Goal: Check status: Check status

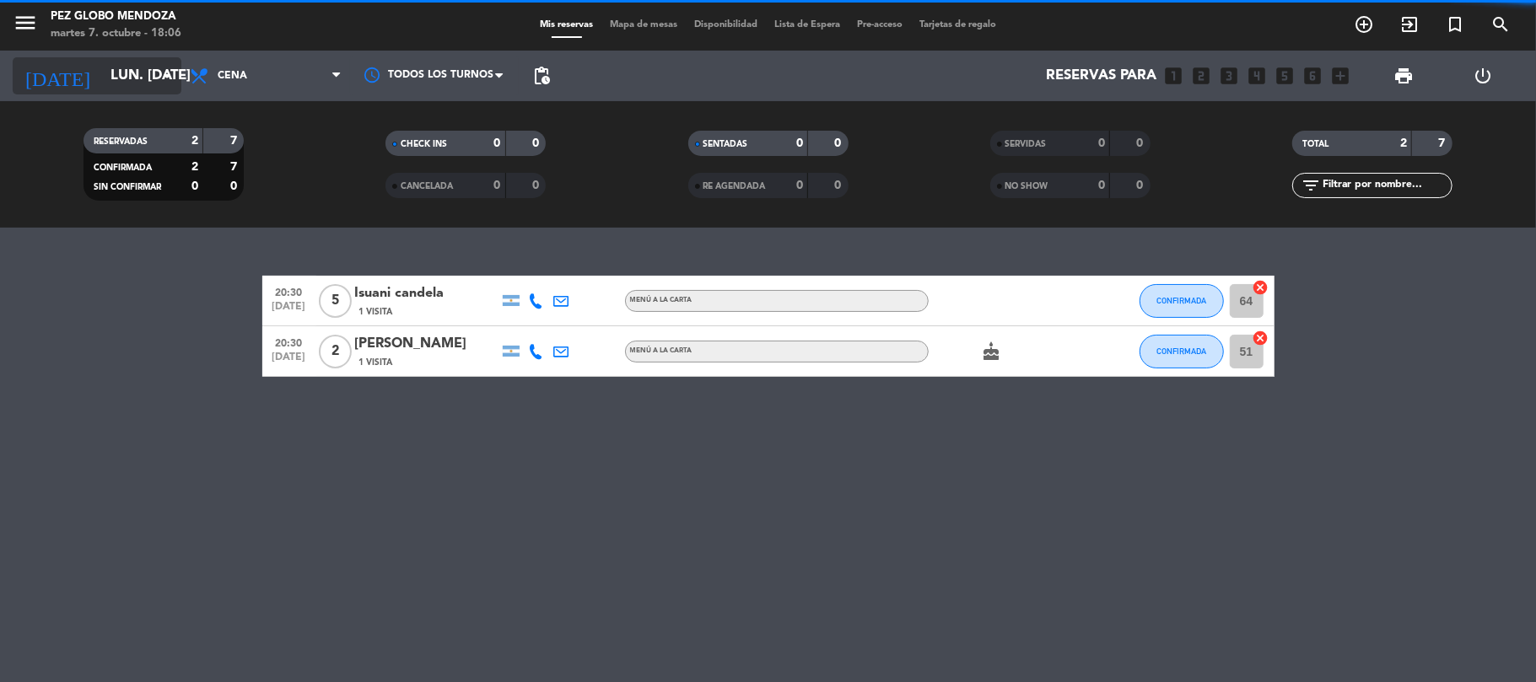
click at [102, 74] on input "lun. [DATE]" at bounding box center [193, 76] width 182 height 33
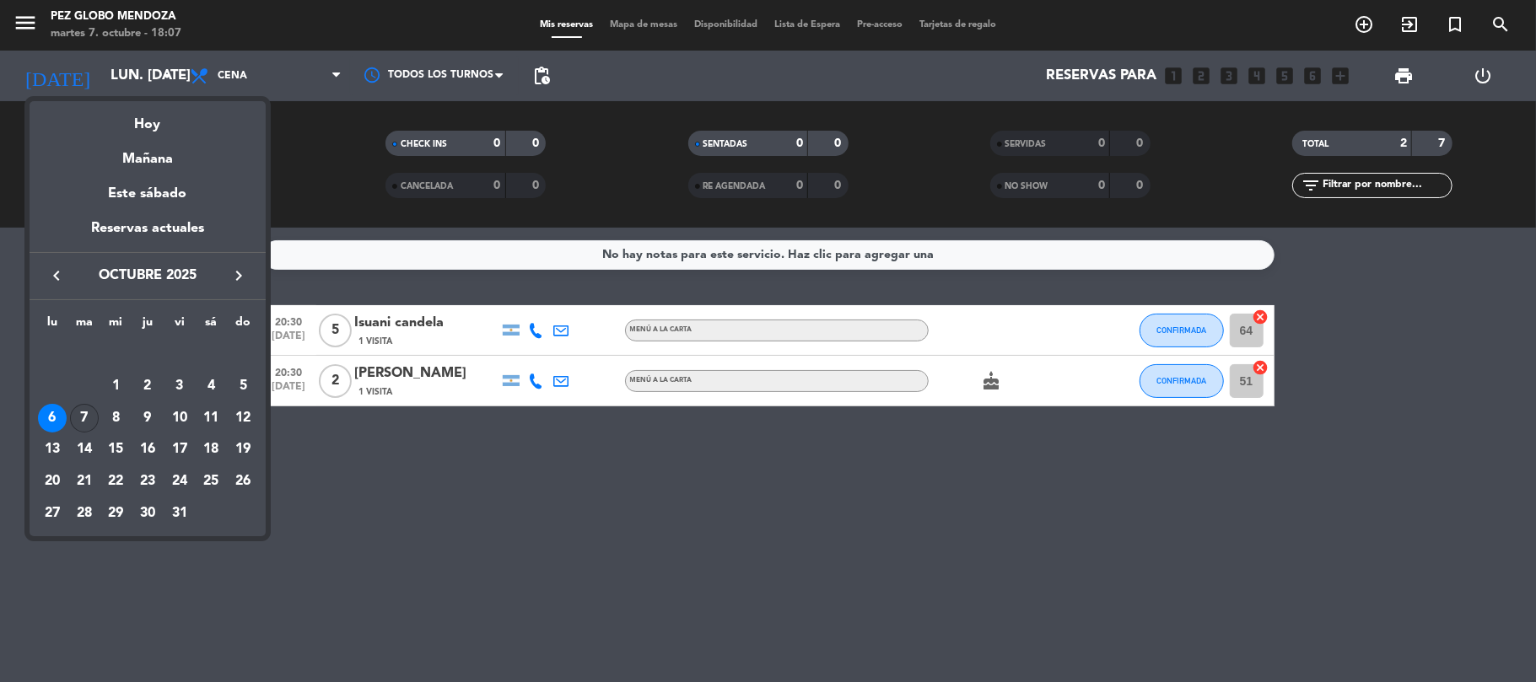
click at [85, 417] on div "7" at bounding box center [84, 418] width 29 height 29
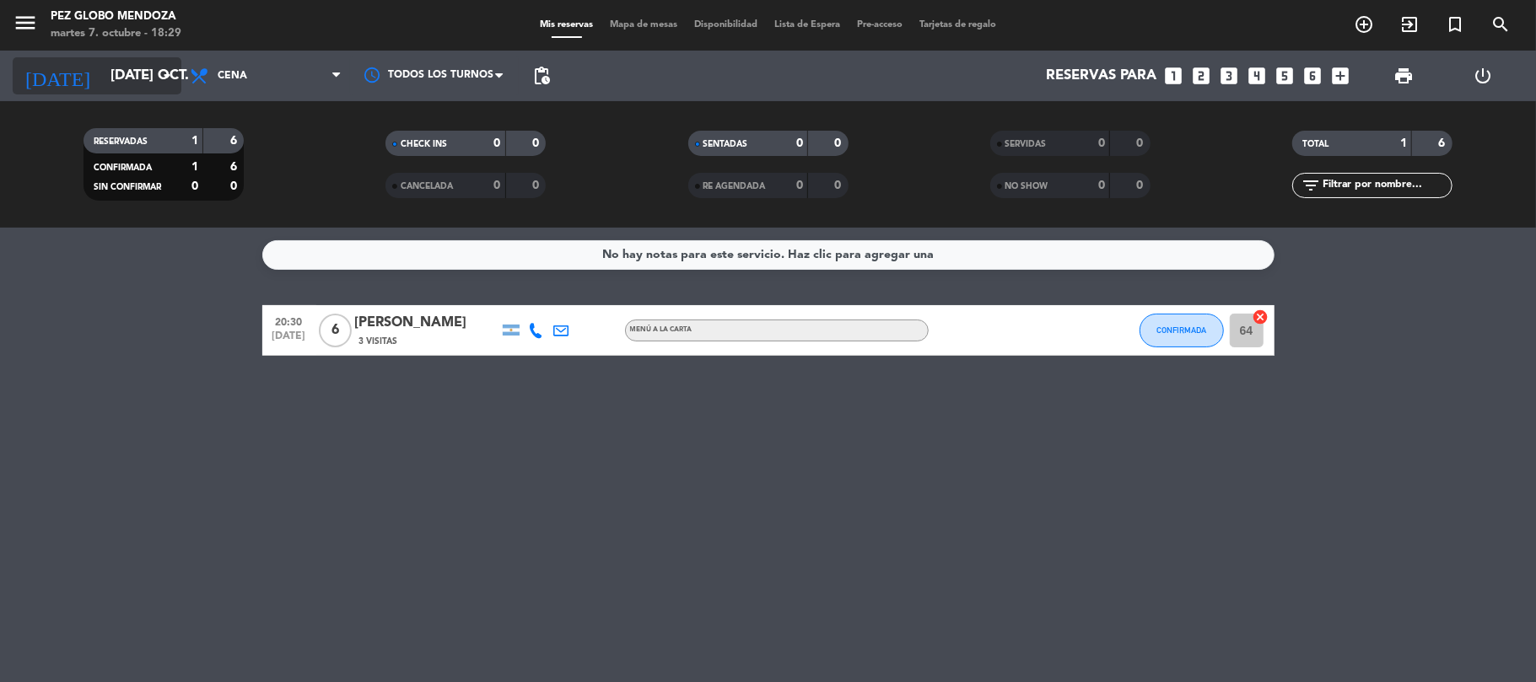
click at [146, 79] on input "[DATE] oct." at bounding box center [193, 76] width 182 height 33
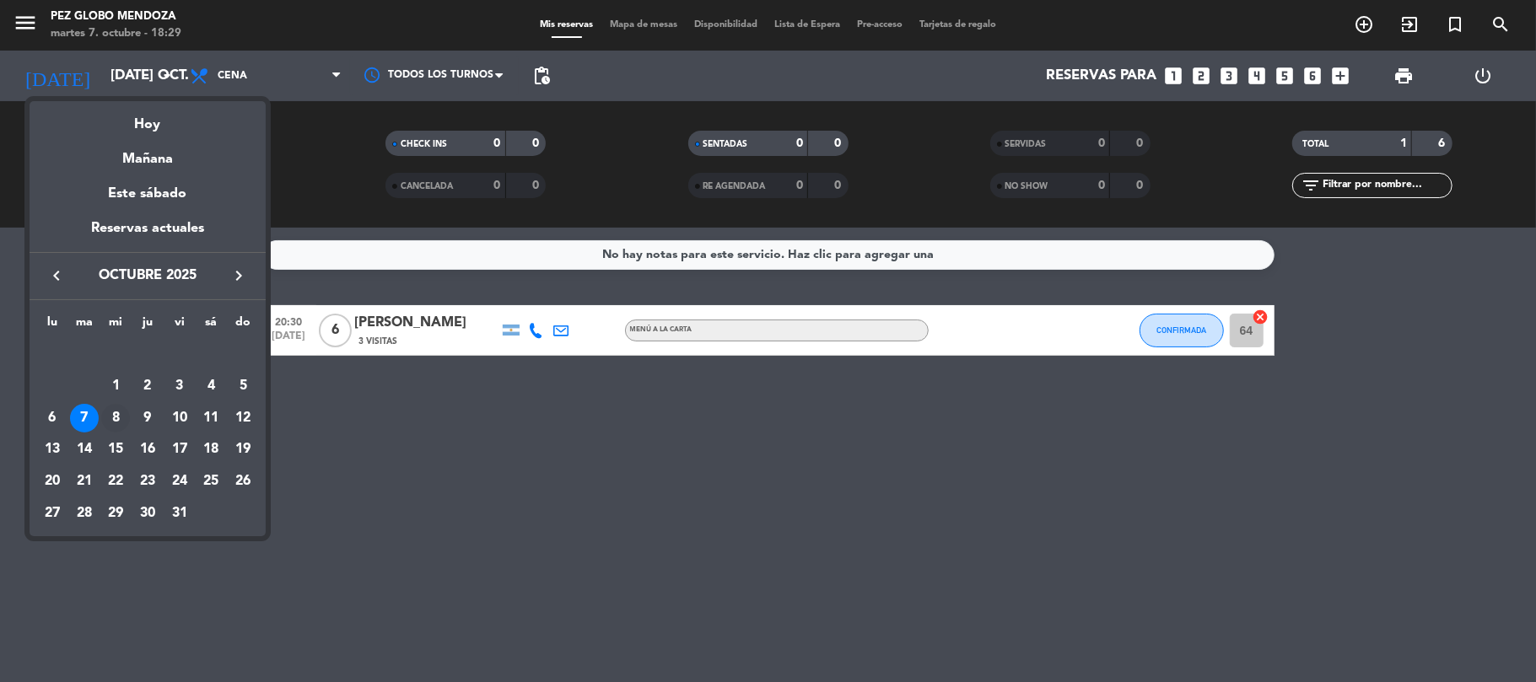
click at [119, 420] on div "8" at bounding box center [115, 418] width 29 height 29
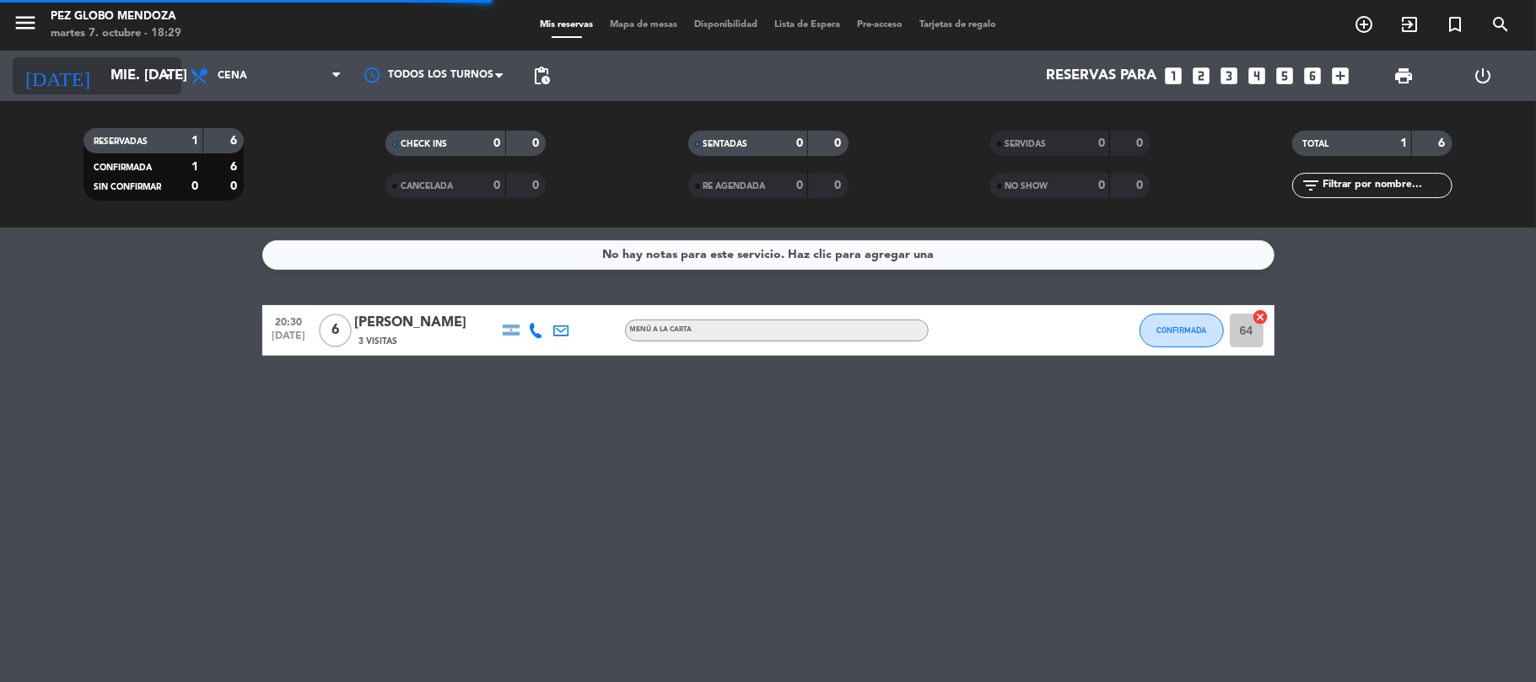
click at [162, 76] on icon "arrow_drop_down" at bounding box center [167, 76] width 20 height 20
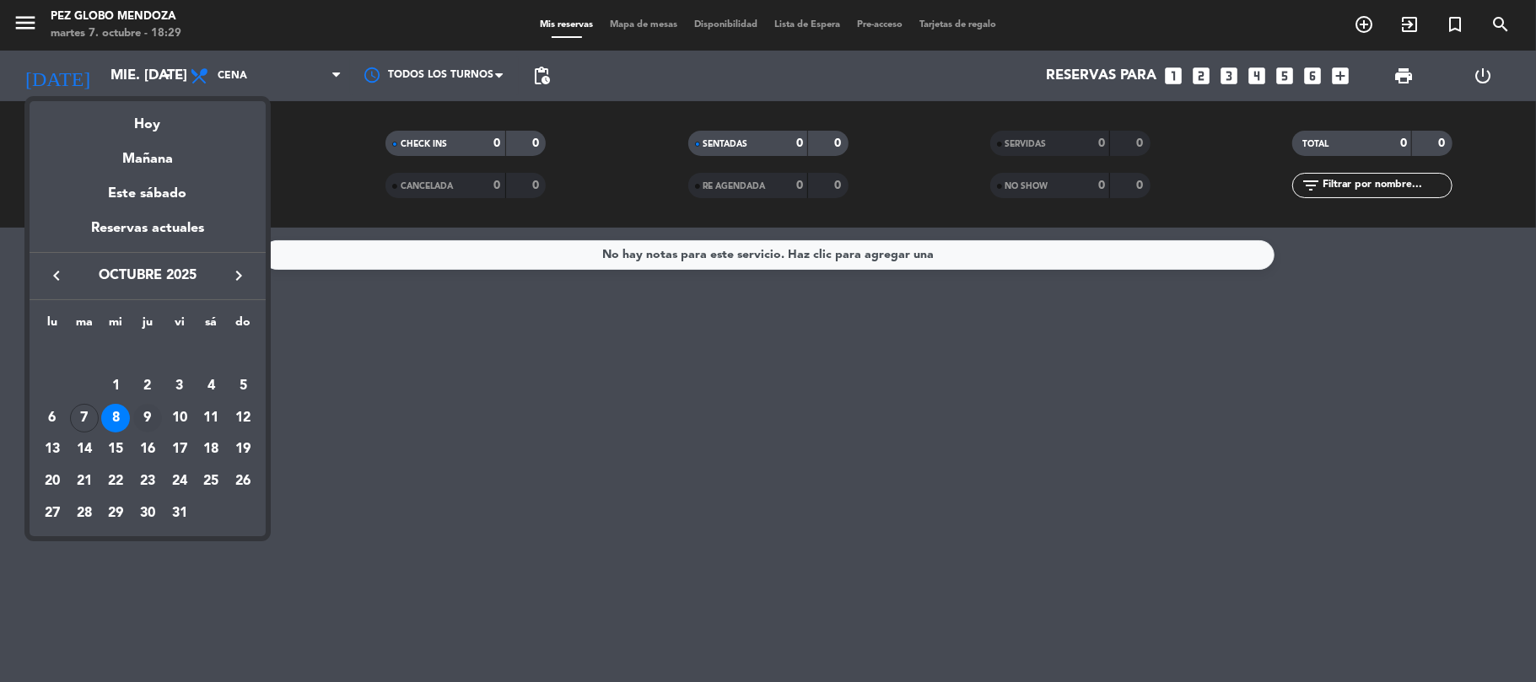
click at [148, 418] on div "9" at bounding box center [147, 418] width 29 height 29
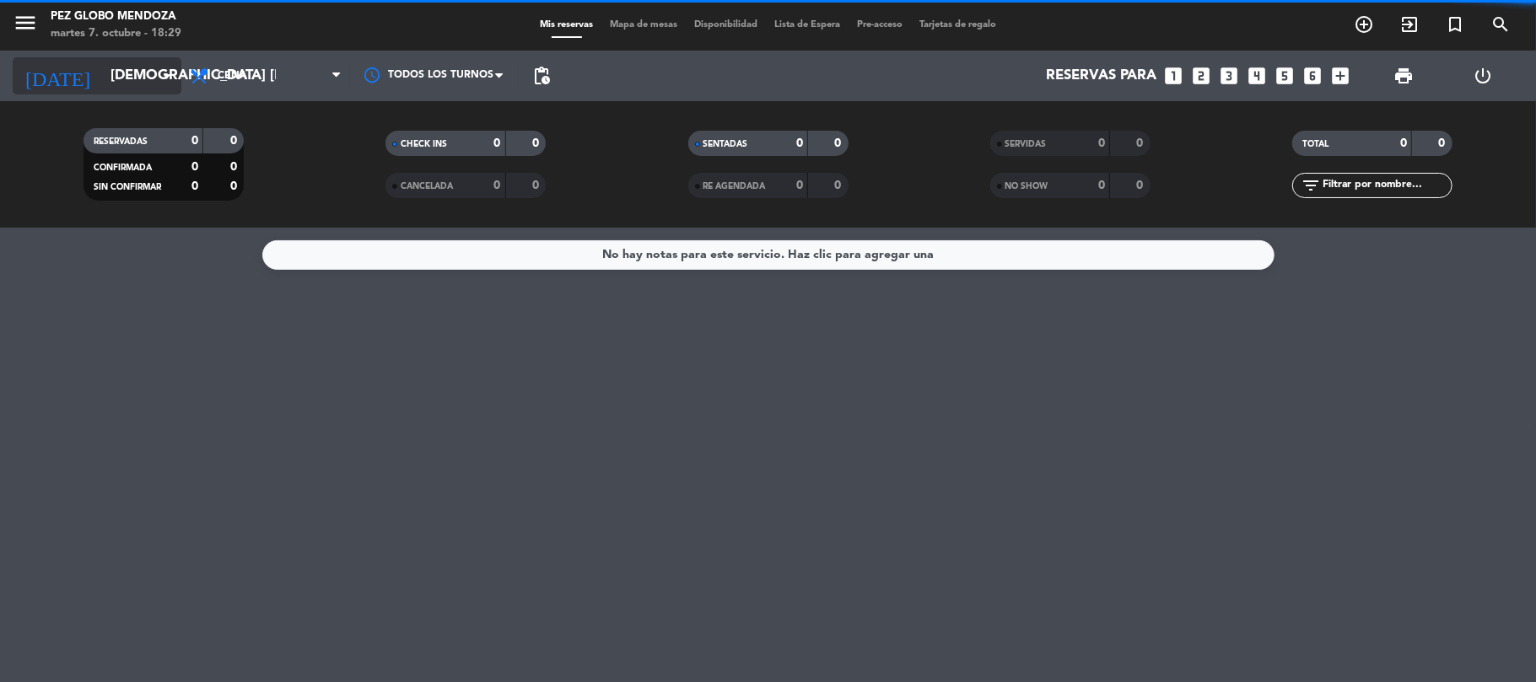
click at [163, 82] on icon "arrow_drop_down" at bounding box center [167, 76] width 20 height 20
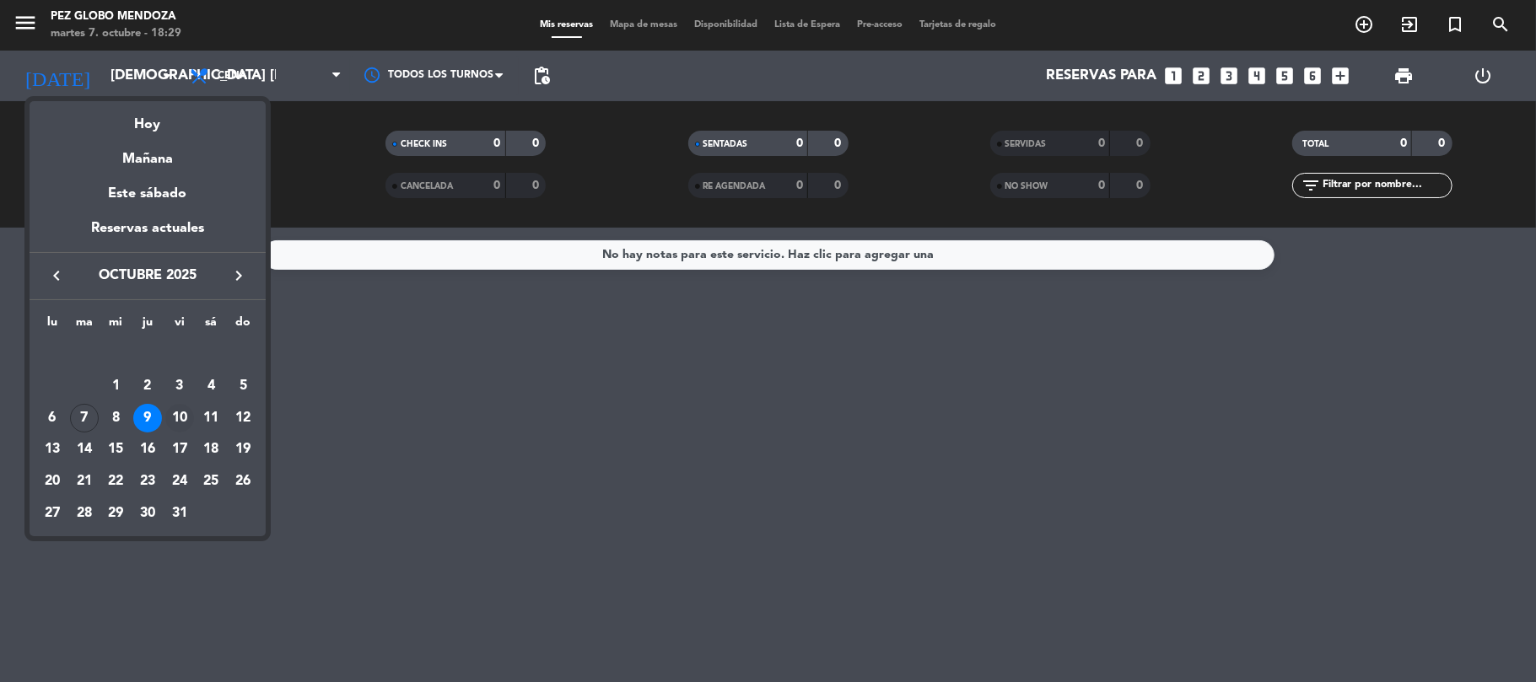
click at [167, 426] on div "10" at bounding box center [179, 418] width 29 height 29
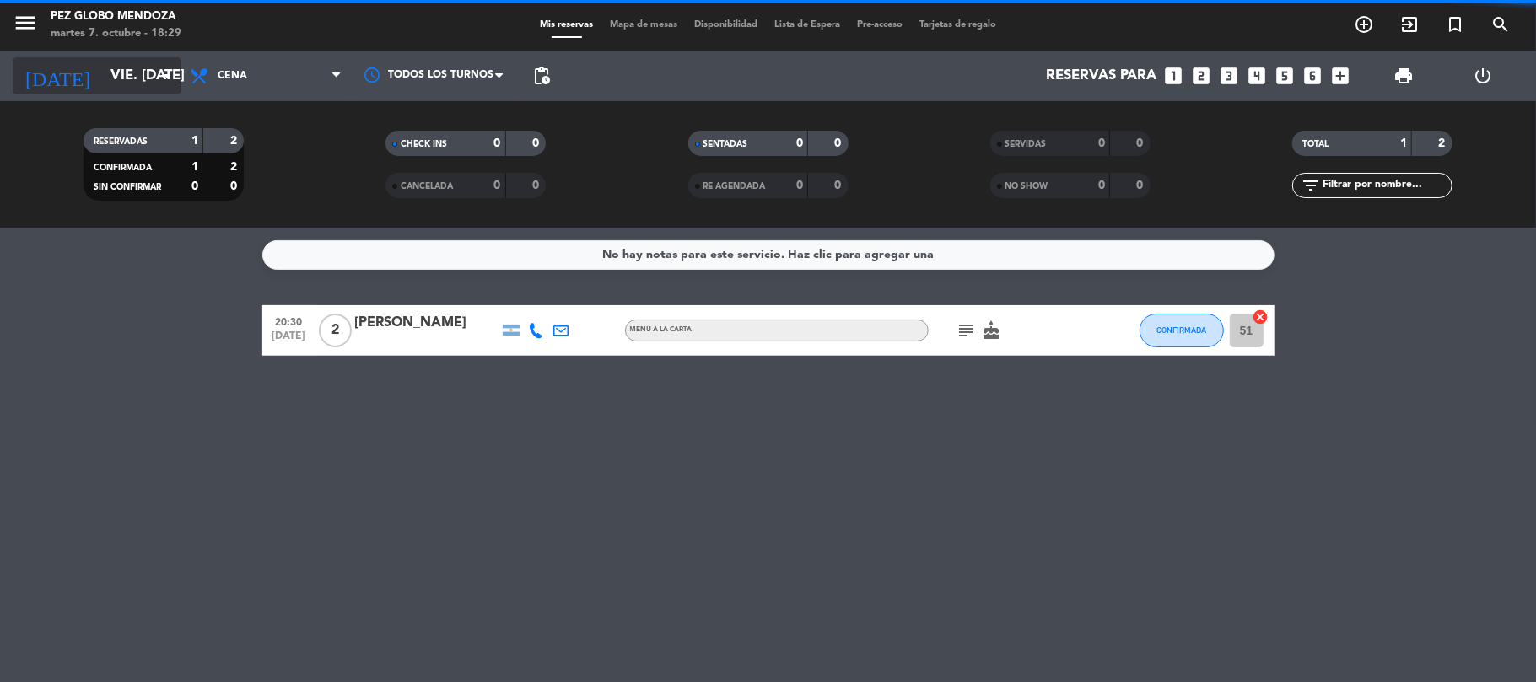
click at [102, 85] on input "vie. [DATE]" at bounding box center [193, 76] width 182 height 33
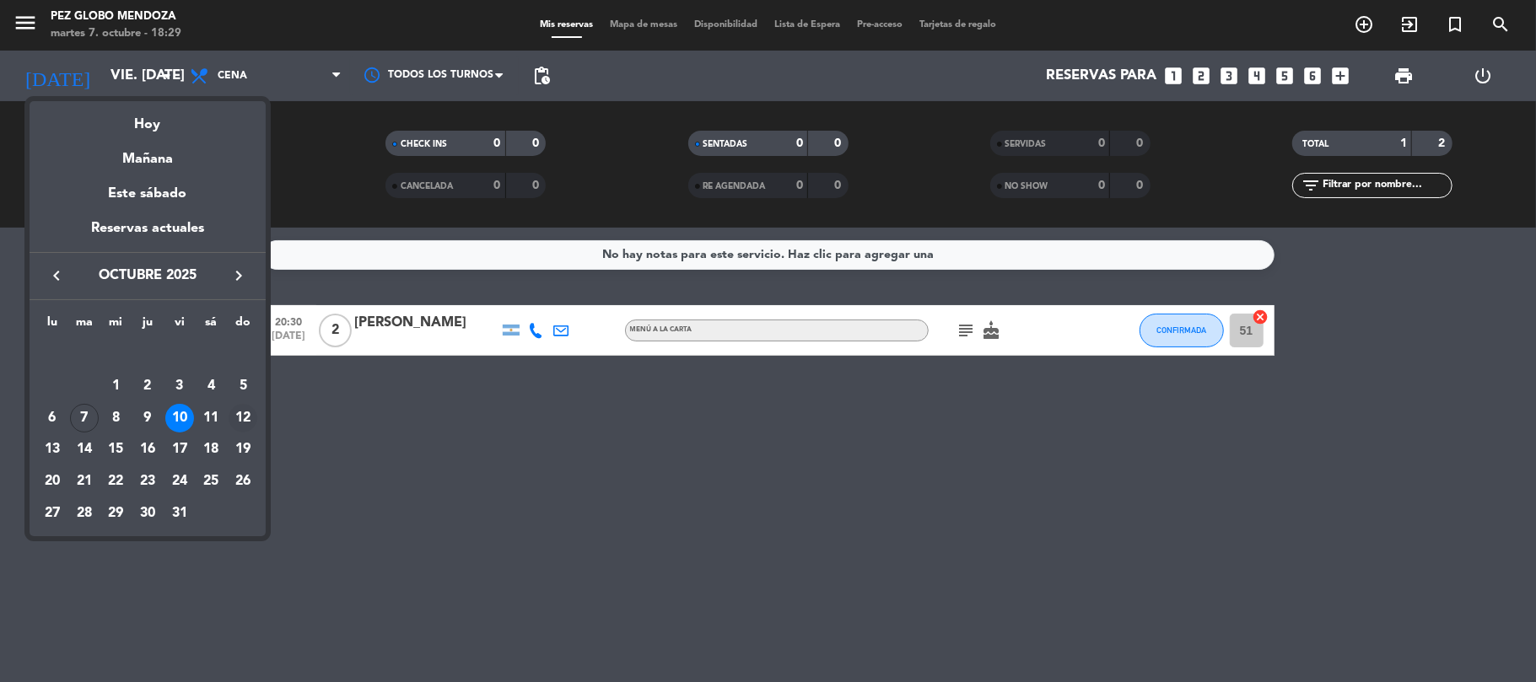
click at [229, 408] on td "12" at bounding box center [243, 418] width 32 height 32
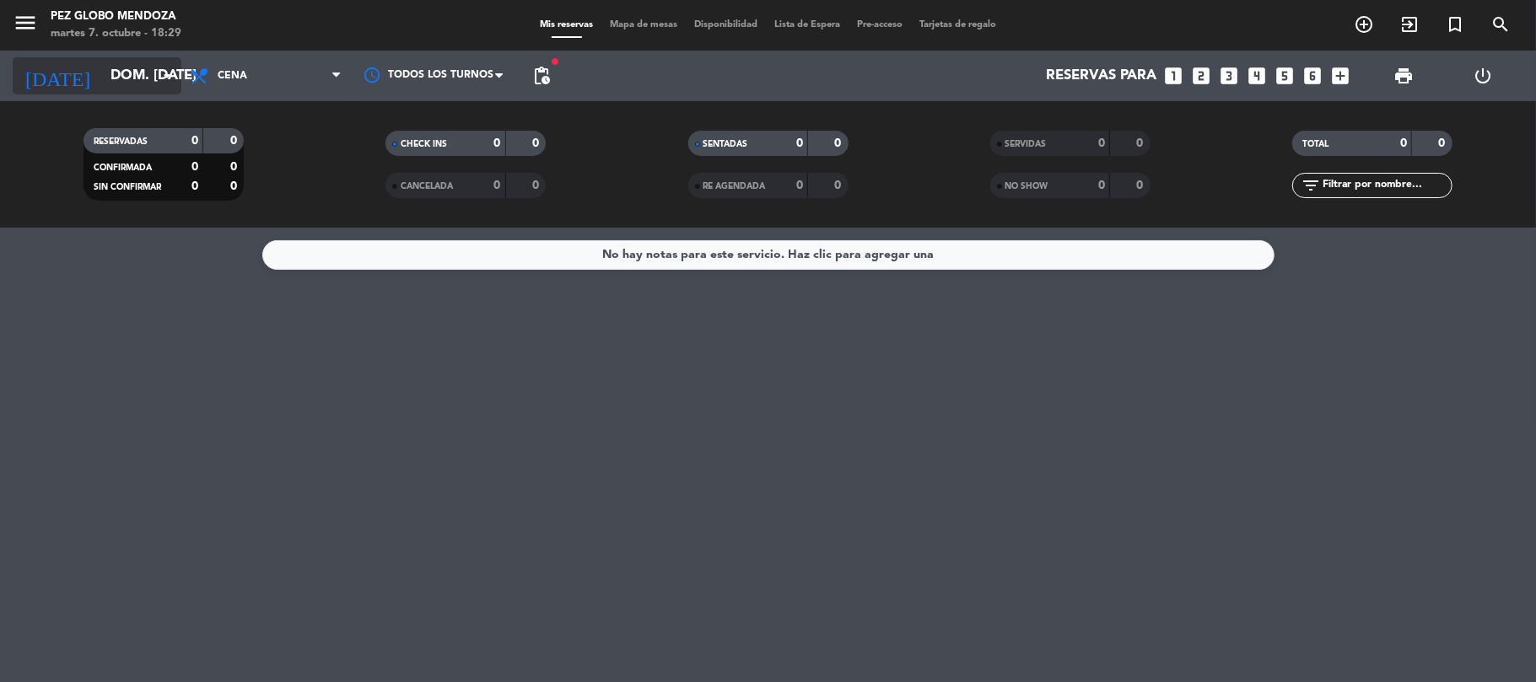
click at [132, 65] on input "dom. [DATE]" at bounding box center [193, 76] width 182 height 33
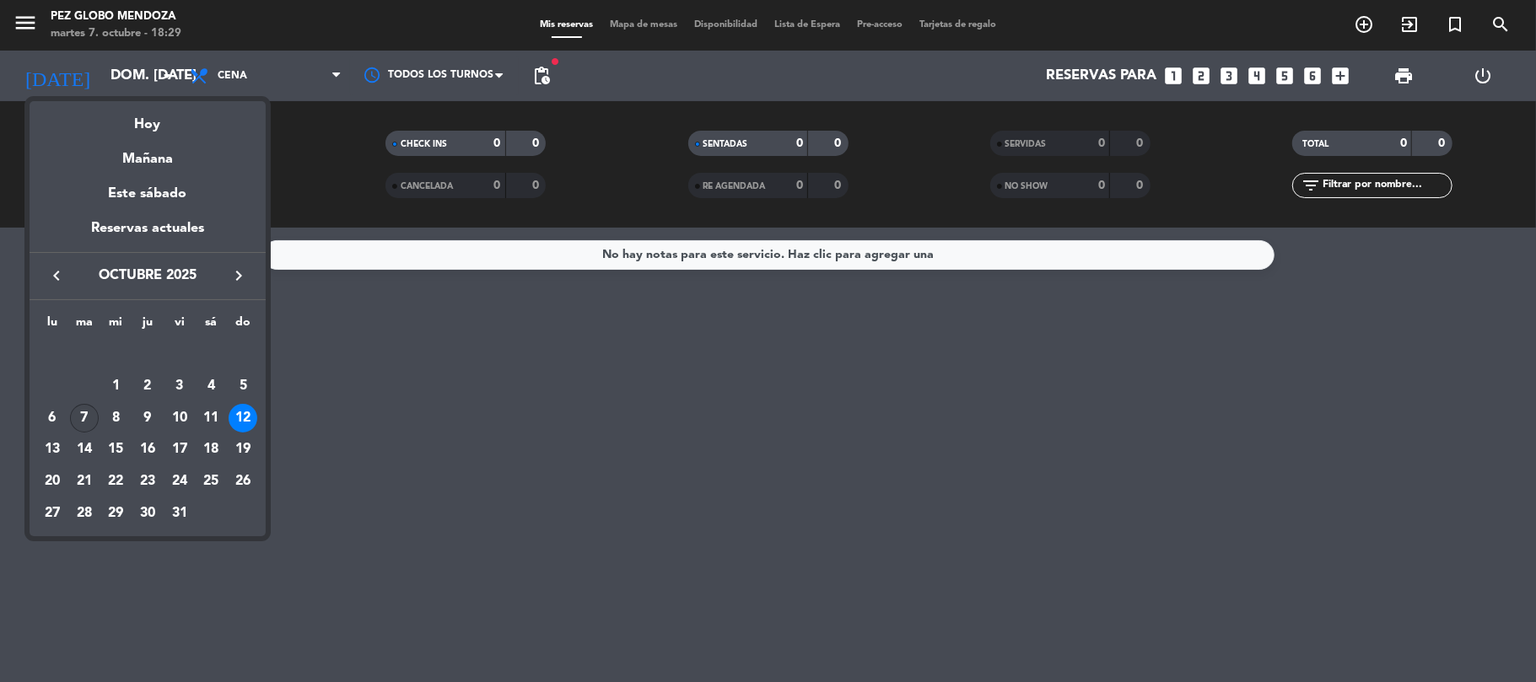
click at [88, 416] on div "7" at bounding box center [84, 418] width 29 height 29
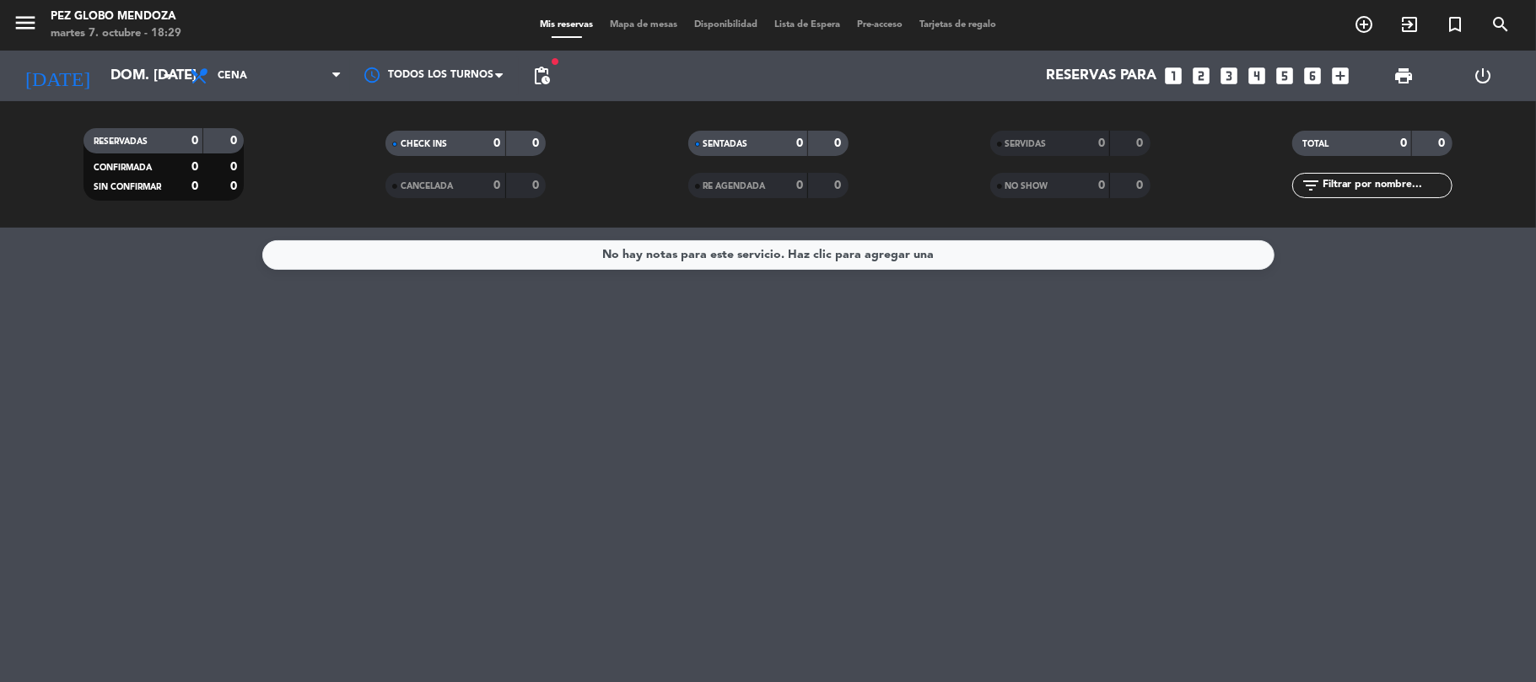
type input "[DATE] oct."
